Goal: Transaction & Acquisition: Purchase product/service

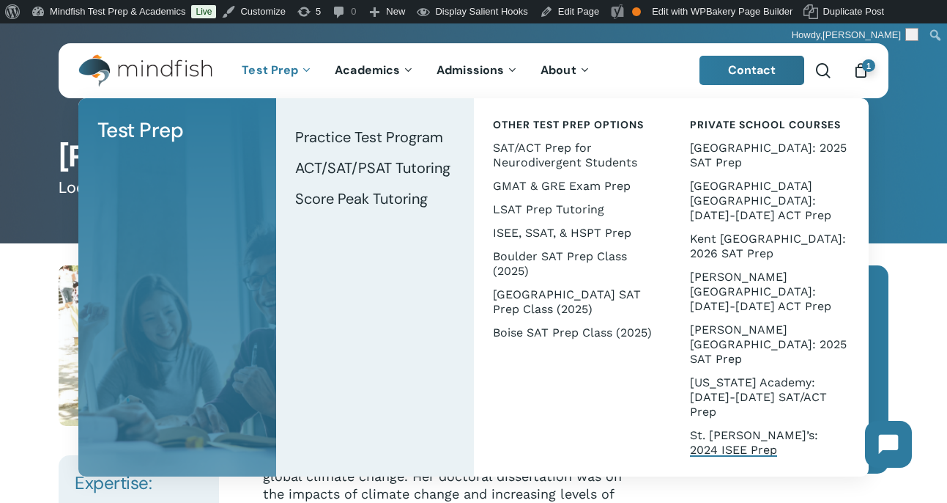
click at [743, 428] on span "St. [PERSON_NAME]’s: 2024 ISEE Prep" at bounding box center [754, 442] width 128 height 29
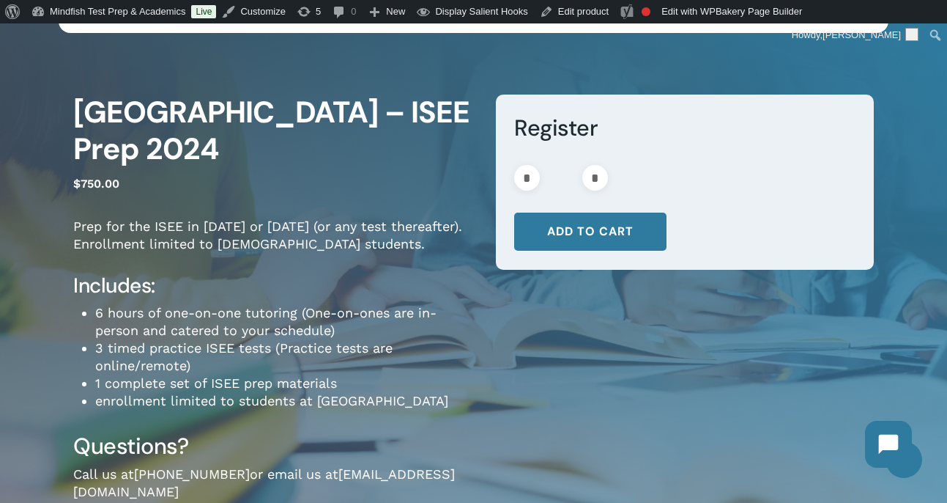
scroll to position [135, 0]
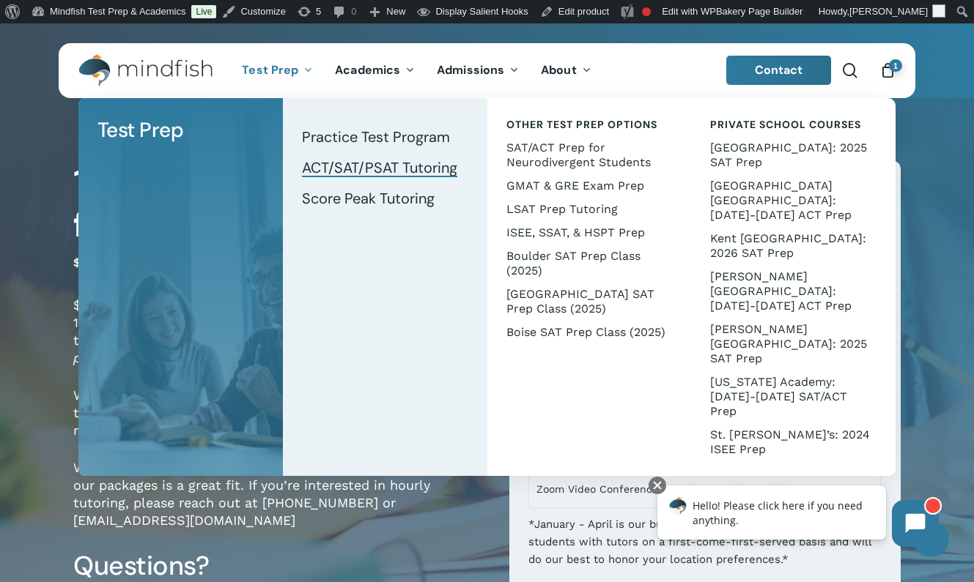
click at [352, 166] on span "ACT/SAT/PSAT Tutoring" at bounding box center [379, 167] width 155 height 19
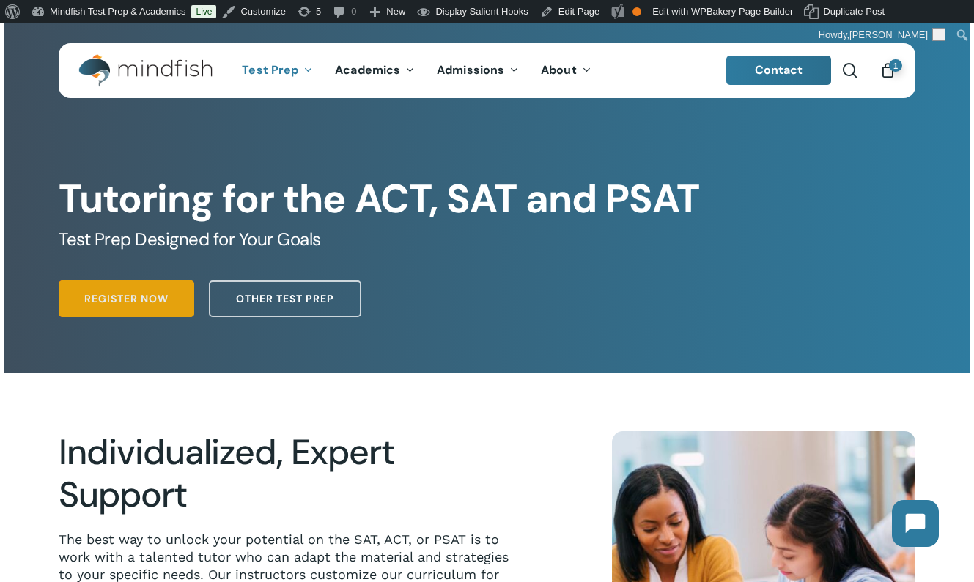
click at [105, 303] on span "Register Now" at bounding box center [126, 299] width 84 height 15
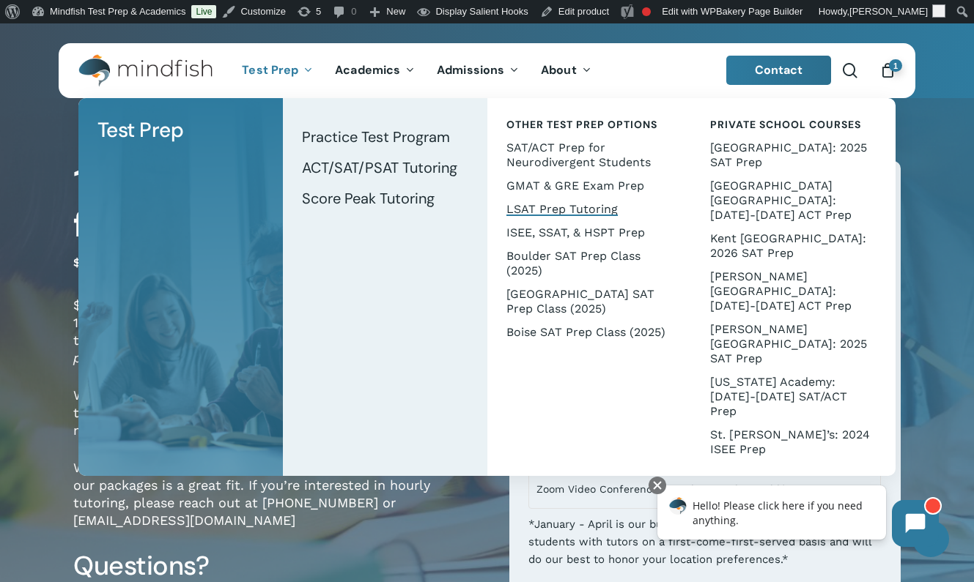
click at [547, 210] on span "LSAT Prep Tutoring" at bounding box center [561, 209] width 111 height 14
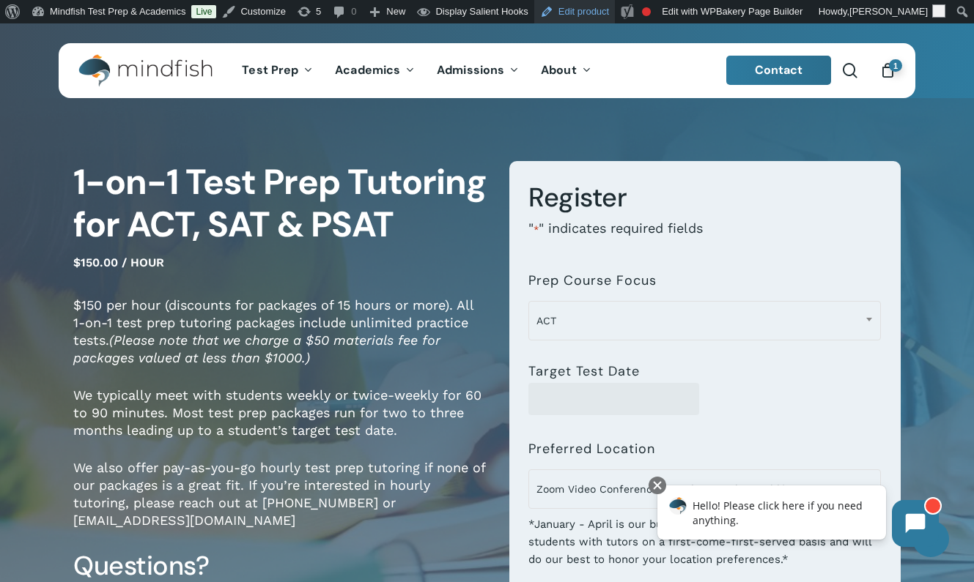
click at [564, 11] on link "Edit product" at bounding box center [574, 11] width 81 height 23
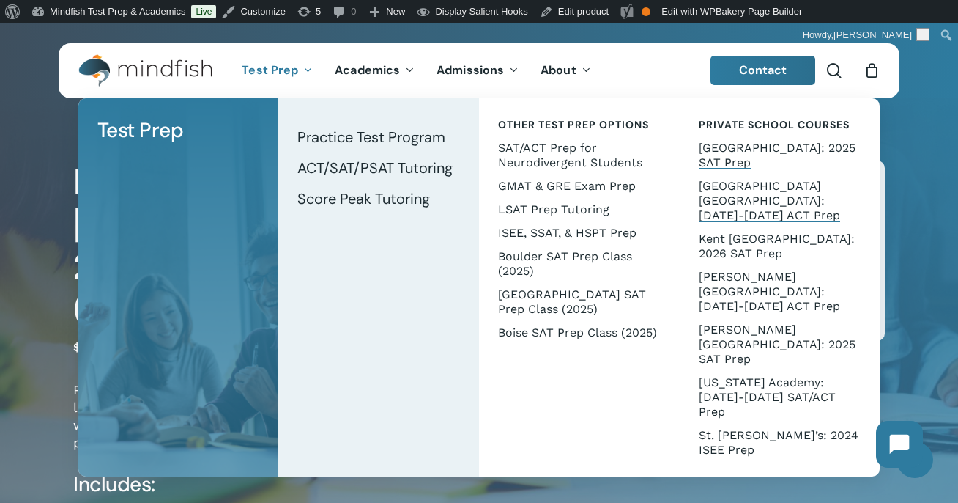
click at [736, 150] on span "[GEOGRAPHIC_DATA]: 2025 SAT Prep" at bounding box center [777, 155] width 157 height 29
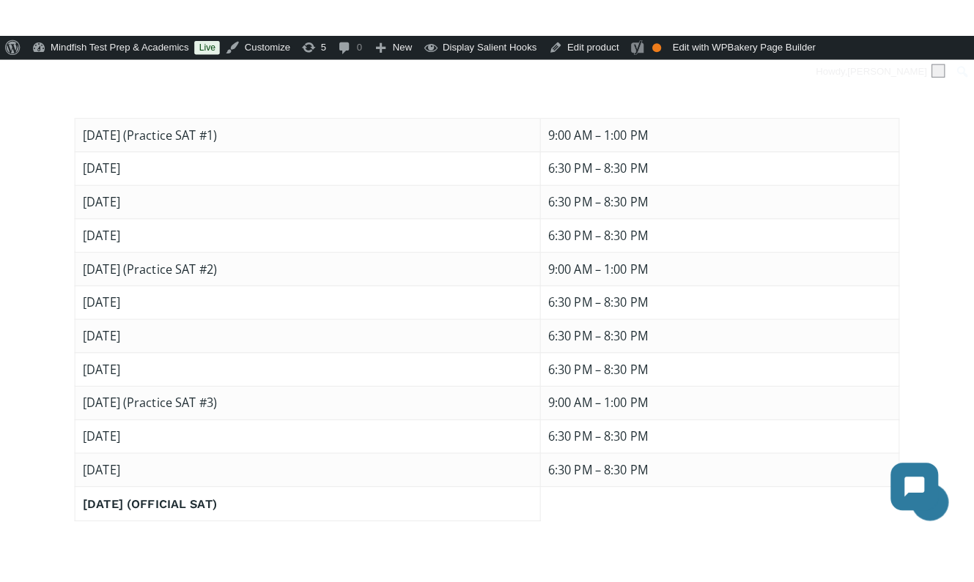
scroll to position [978, 0]
